Goal: Book appointment/travel/reservation

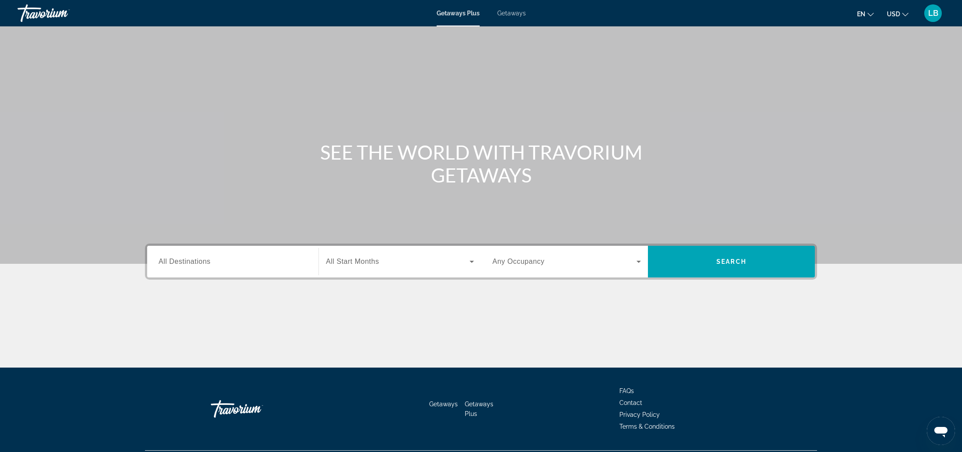
click at [209, 263] on span "All Destinations" at bounding box center [185, 260] width 52 height 7
click at [209, 263] on input "Destination All Destinations" at bounding box center [233, 262] width 148 height 11
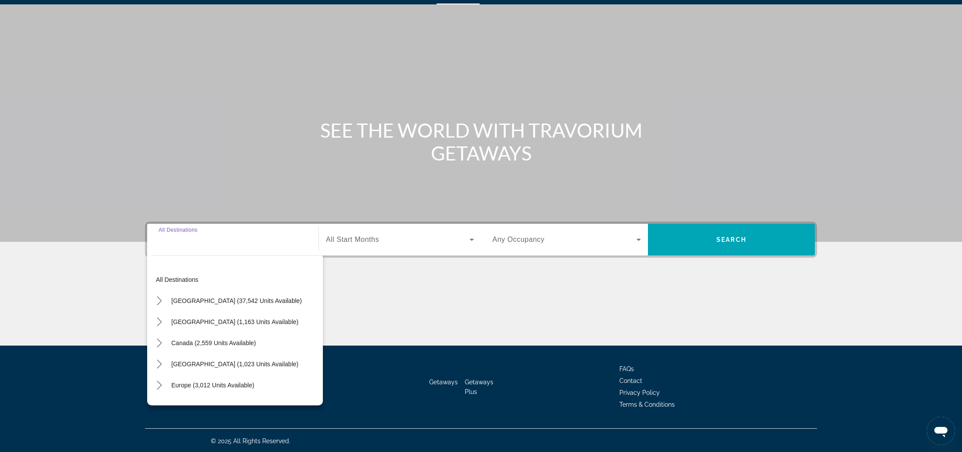
scroll to position [23, 0]
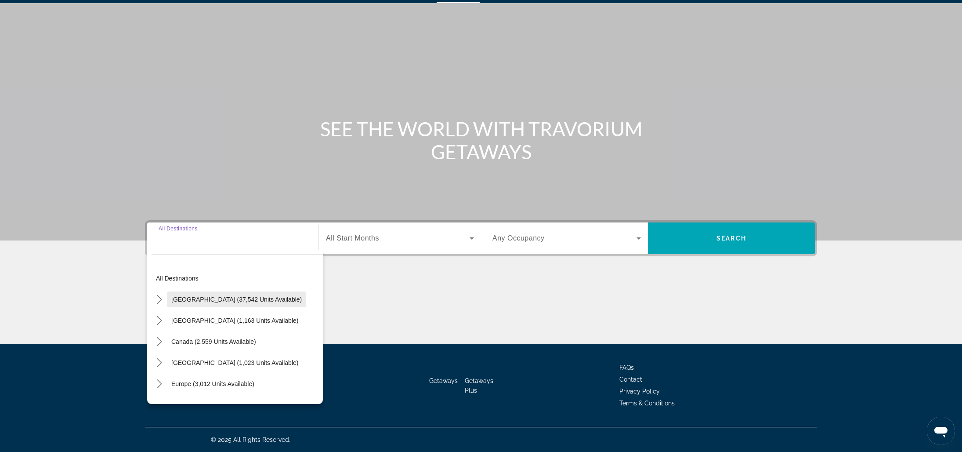
click at [218, 294] on span "Select destination: United States (37,542 units available)" at bounding box center [236, 299] width 139 height 21
type input "**********"
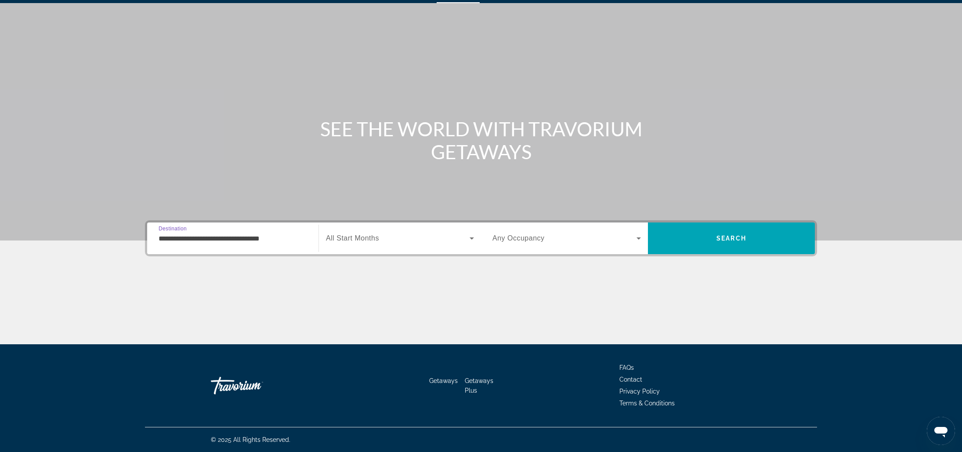
click at [386, 235] on span "Search widget" at bounding box center [398, 238] width 144 height 11
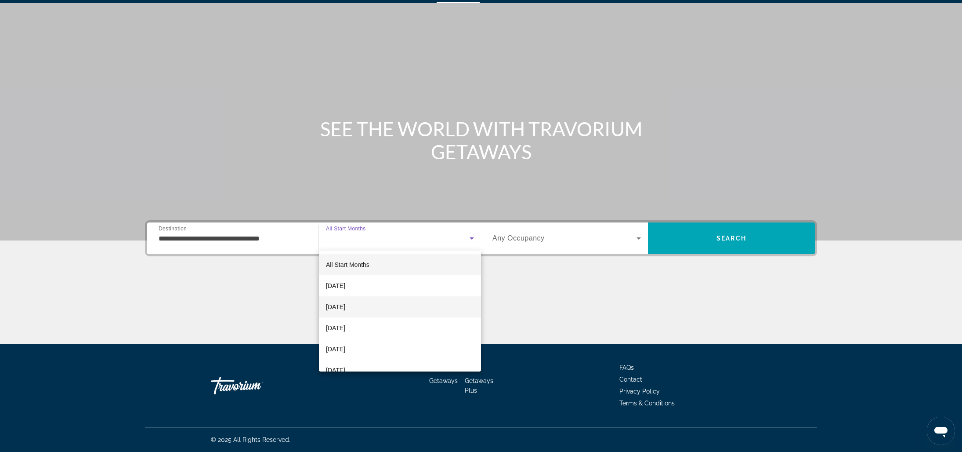
click at [366, 312] on mat-option "[DATE]" at bounding box center [400, 306] width 162 height 21
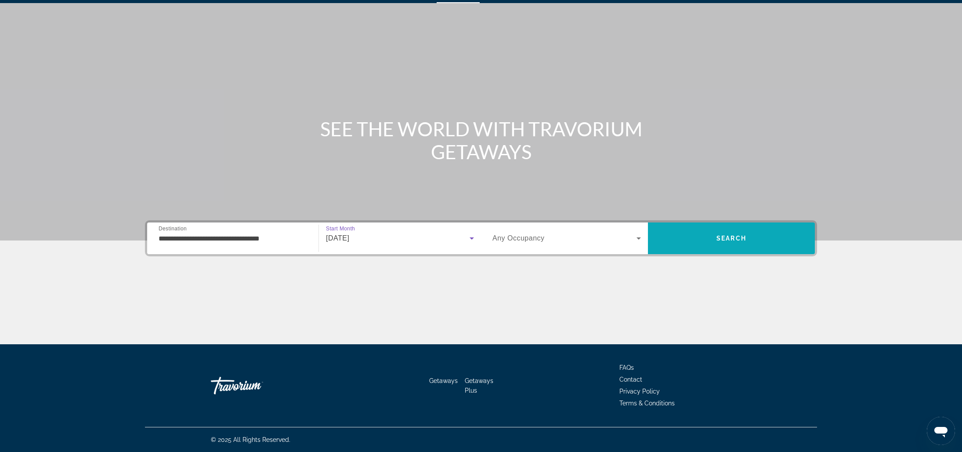
click at [727, 246] on span "Search" at bounding box center [731, 238] width 167 height 21
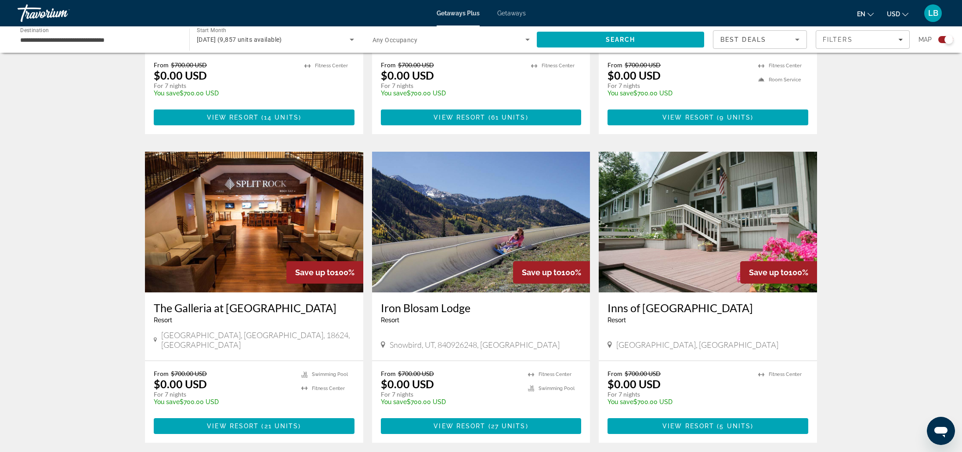
scroll to position [887, 0]
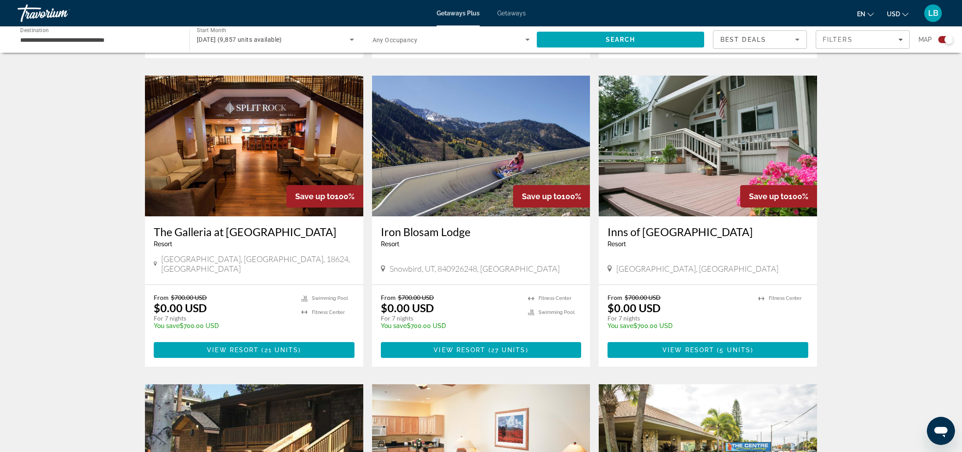
click at [224, 225] on h3 "The Galleria at [GEOGRAPHIC_DATA]" at bounding box center [254, 231] width 201 height 13
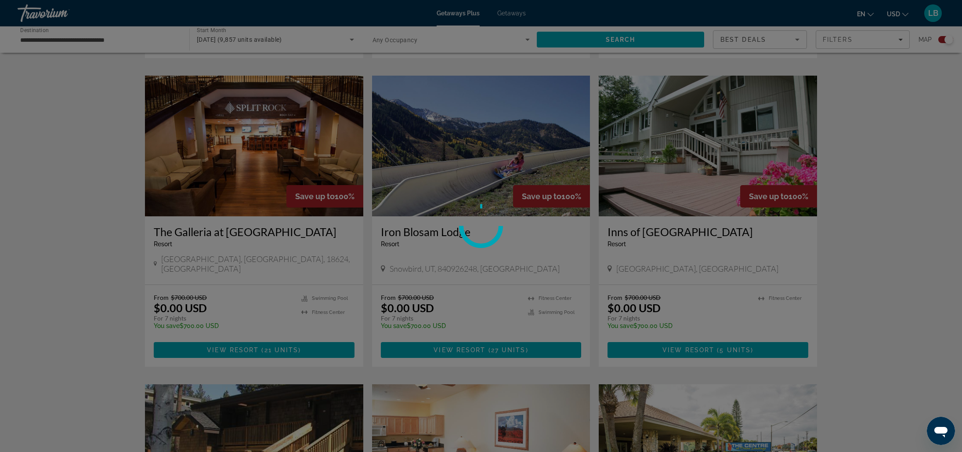
scroll to position [888, 0]
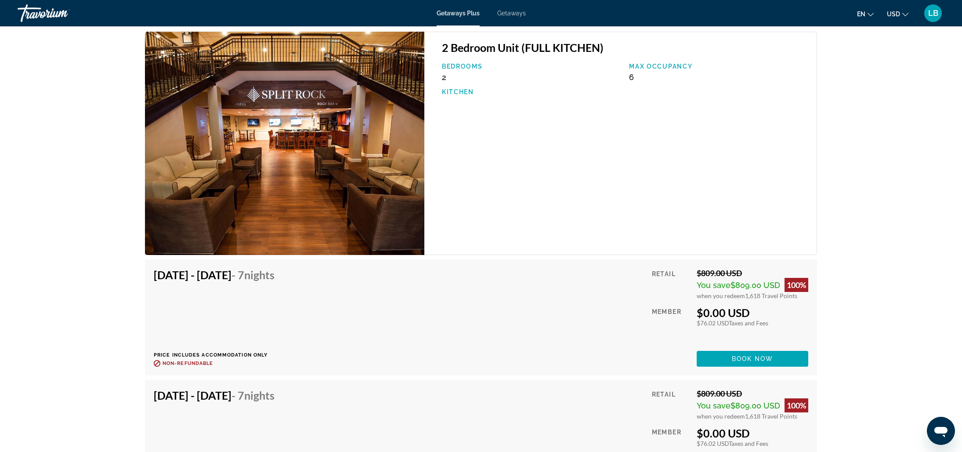
scroll to position [1580, 0]
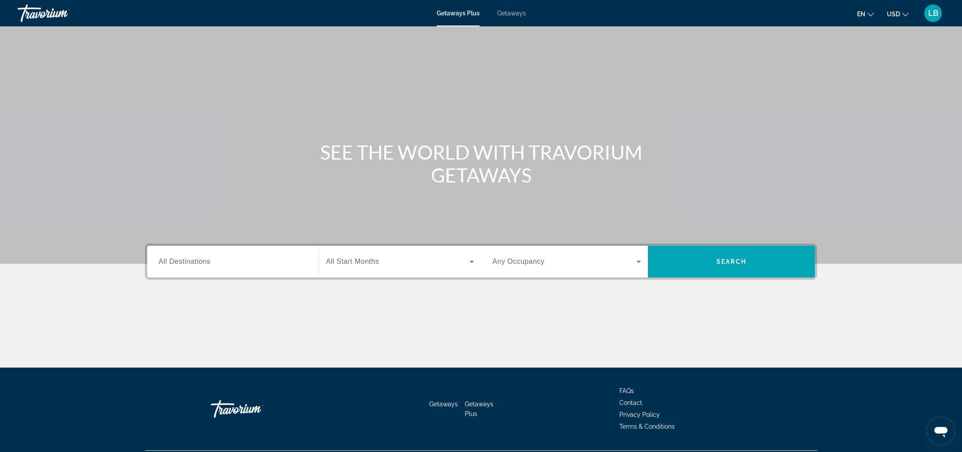
click at [203, 259] on span "All Destinations" at bounding box center [185, 260] width 52 height 7
click at [203, 259] on input "Destination All Destinations" at bounding box center [233, 262] width 148 height 11
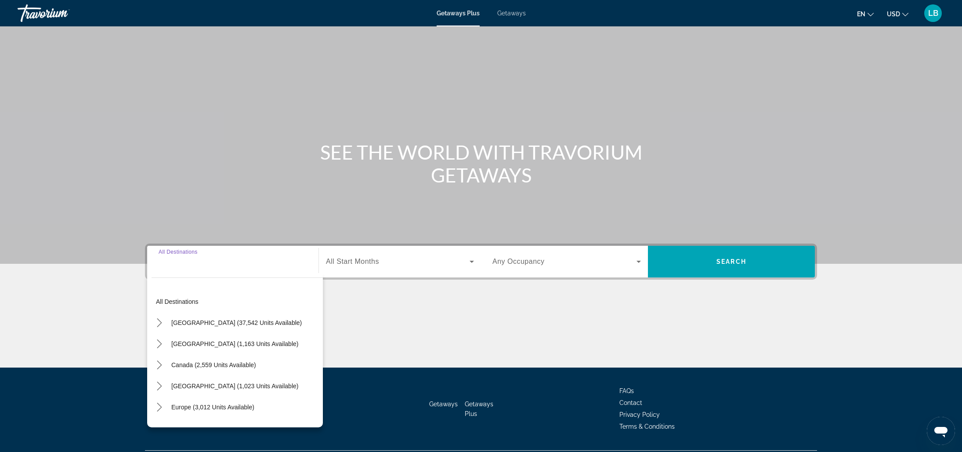
scroll to position [23, 0]
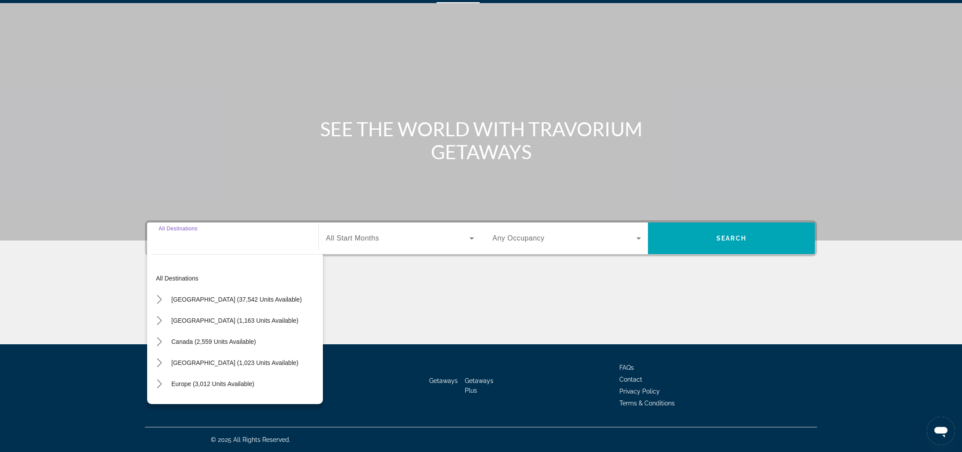
click at [188, 297] on span "[GEOGRAPHIC_DATA] (37,542 units available)" at bounding box center [236, 299] width 130 height 7
type input "**********"
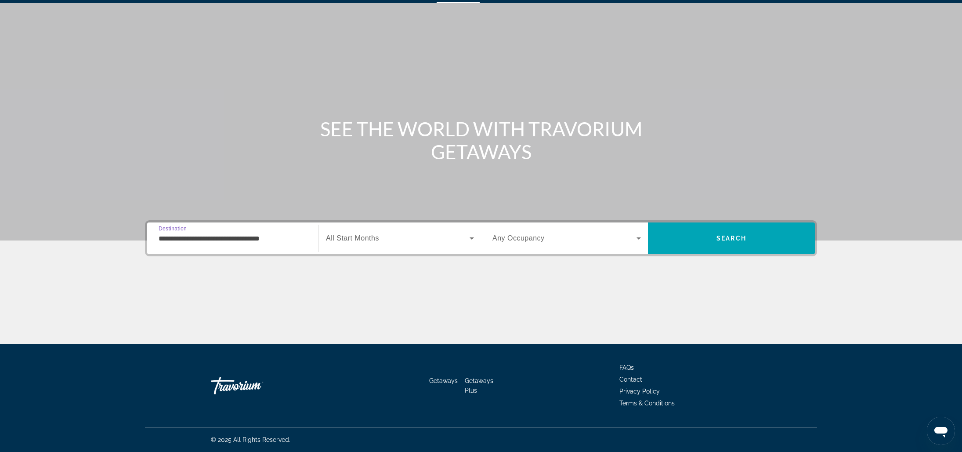
click at [365, 237] on span "All Start Months" at bounding box center [352, 237] width 53 height 7
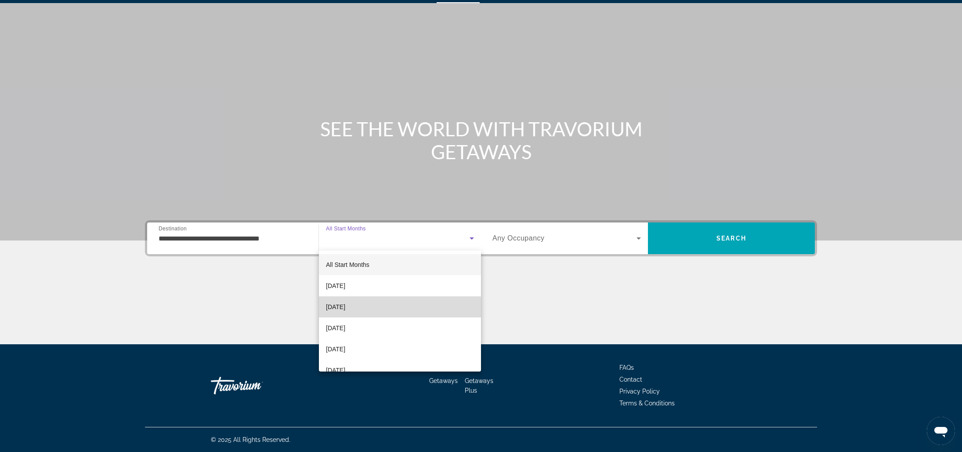
drag, startPoint x: 354, startPoint y: 309, endPoint x: 364, endPoint y: 307, distance: 9.8
click at [345, 309] on span "[DATE]" at bounding box center [335, 306] width 19 height 11
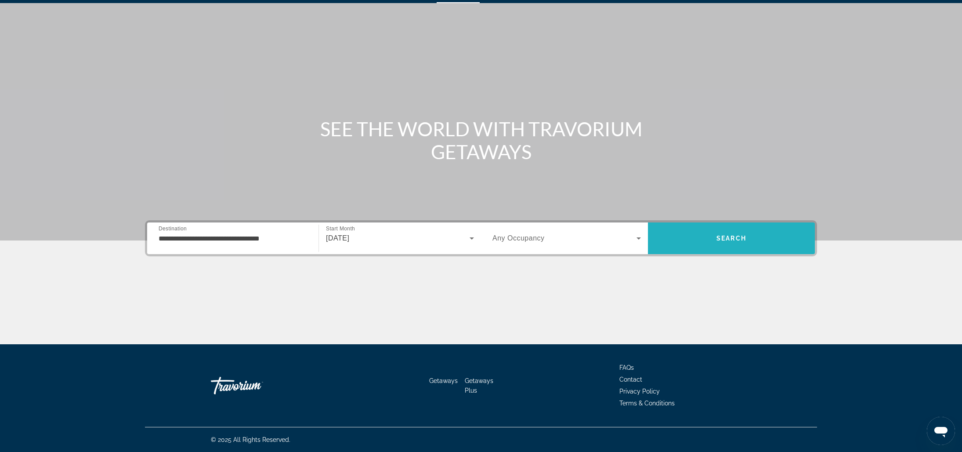
click at [708, 239] on span "Search" at bounding box center [731, 238] width 167 height 21
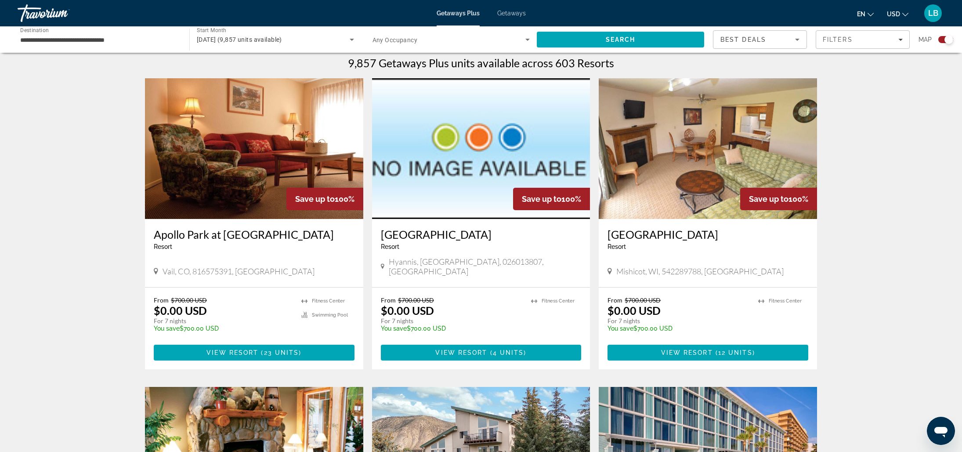
scroll to position [292, 0]
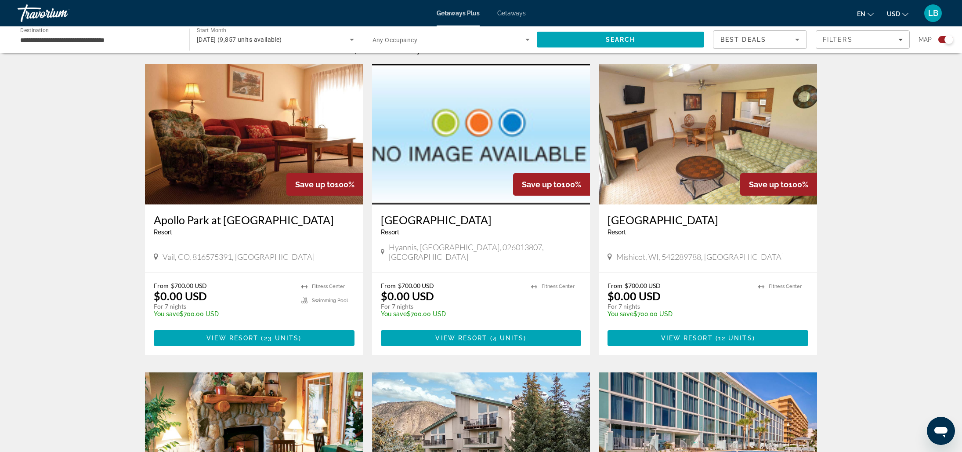
click at [204, 222] on h3 "Apollo Park at [GEOGRAPHIC_DATA]" at bounding box center [254, 219] width 201 height 13
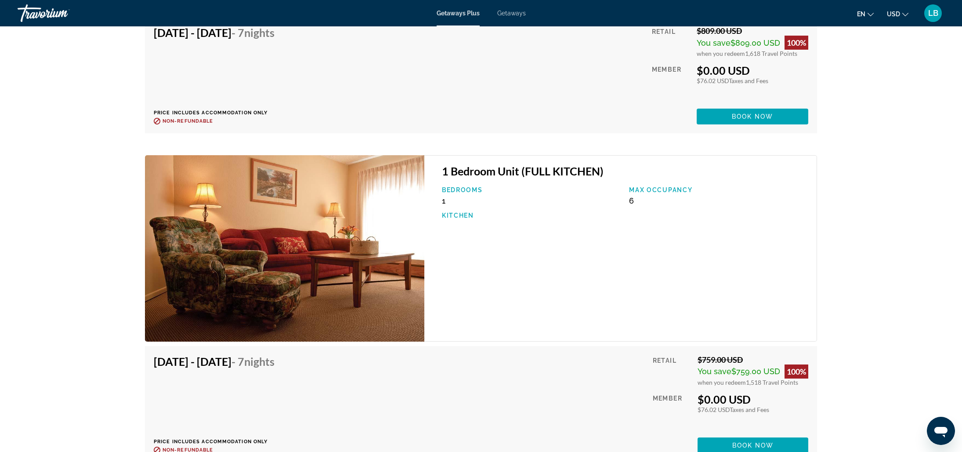
scroll to position [2451, 0]
